Goal: Task Accomplishment & Management: Complete application form

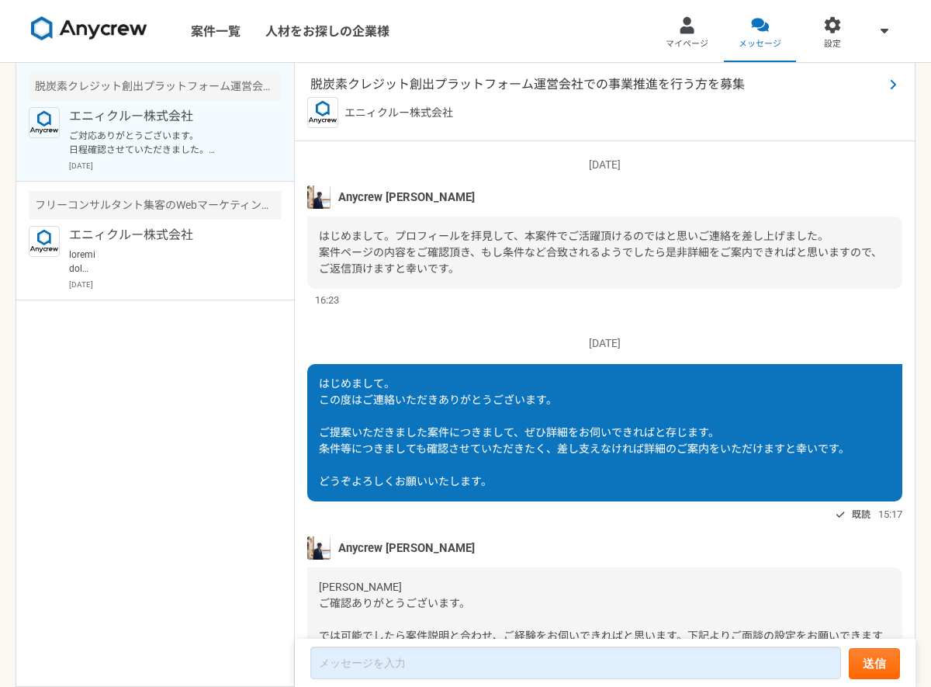
click at [641, 85] on span "脱炭素クレジット創出プラットフォーム運営会社での事業推進を行う方を募集" at bounding box center [597, 84] width 574 height 19
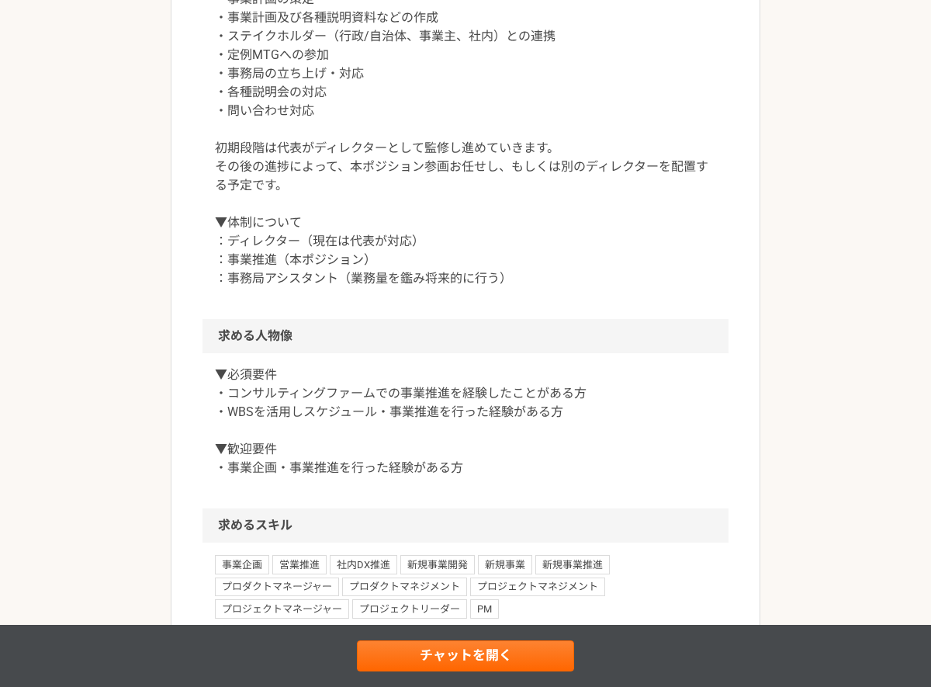
scroll to position [793, 0]
drag, startPoint x: 224, startPoint y: 413, endPoint x: 255, endPoint y: 415, distance: 31.1
click at [255, 415] on p "▼必須要件 ・コンサルティングファームでの事業推進を経験したことがある方 ・WBSを活用しスケジュール・事業推進を行った経験がある方 ▼歓迎要件 ・事業企画・…" at bounding box center [465, 421] width 501 height 112
copy p "WBS"
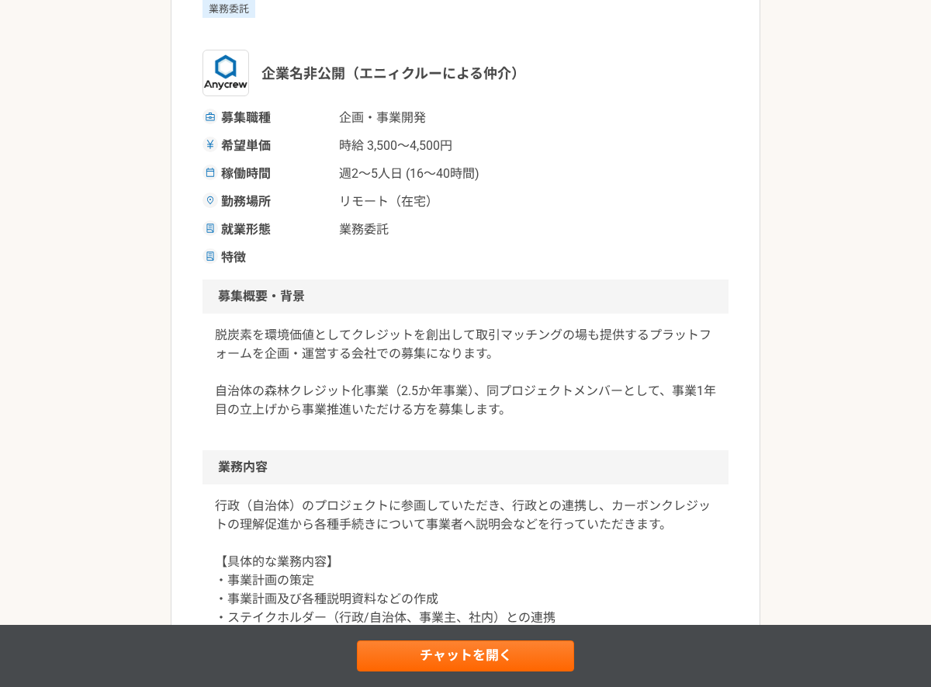
scroll to position [0, 0]
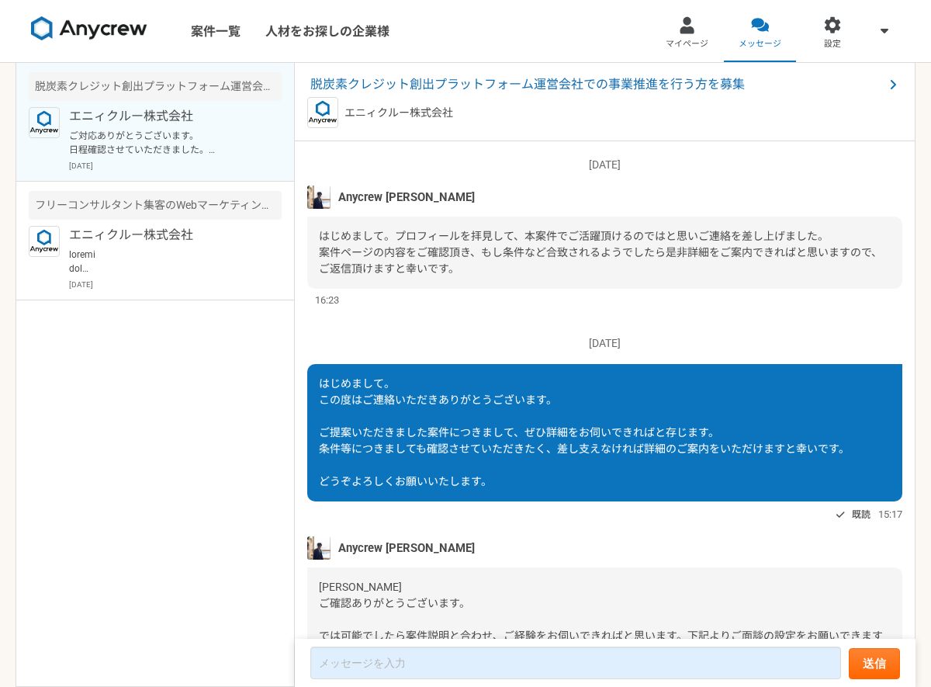
scroll to position [632, 0]
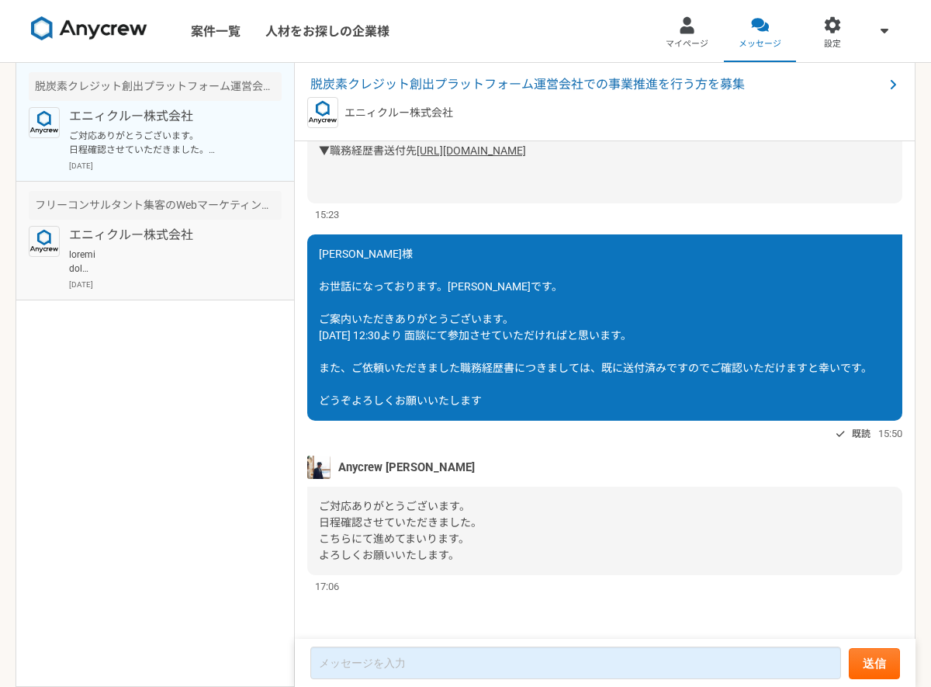
click at [192, 263] on p at bounding box center [165, 262] width 192 height 28
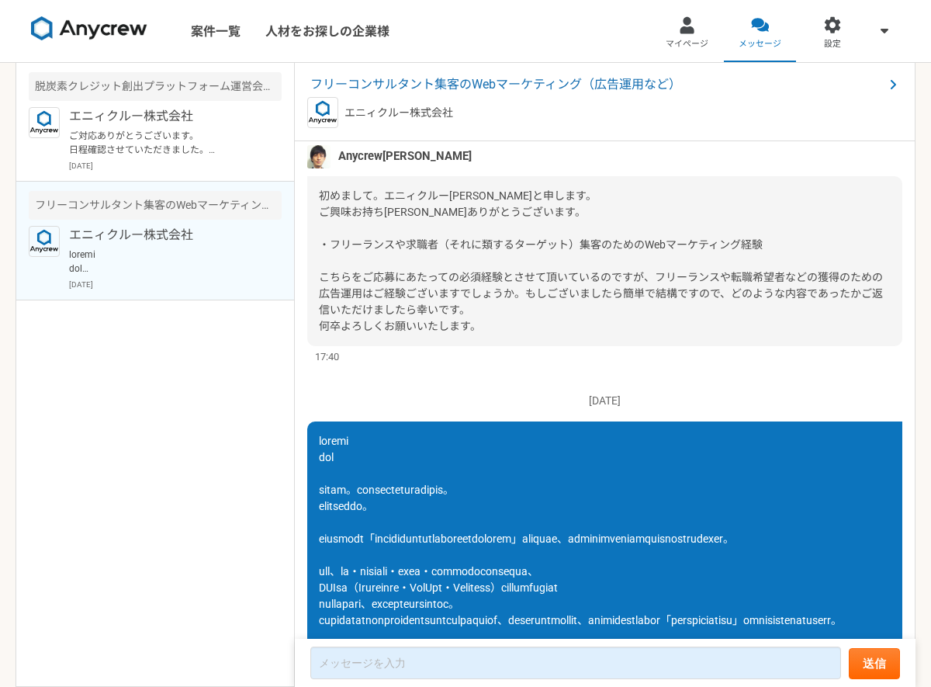
scroll to position [244, 0]
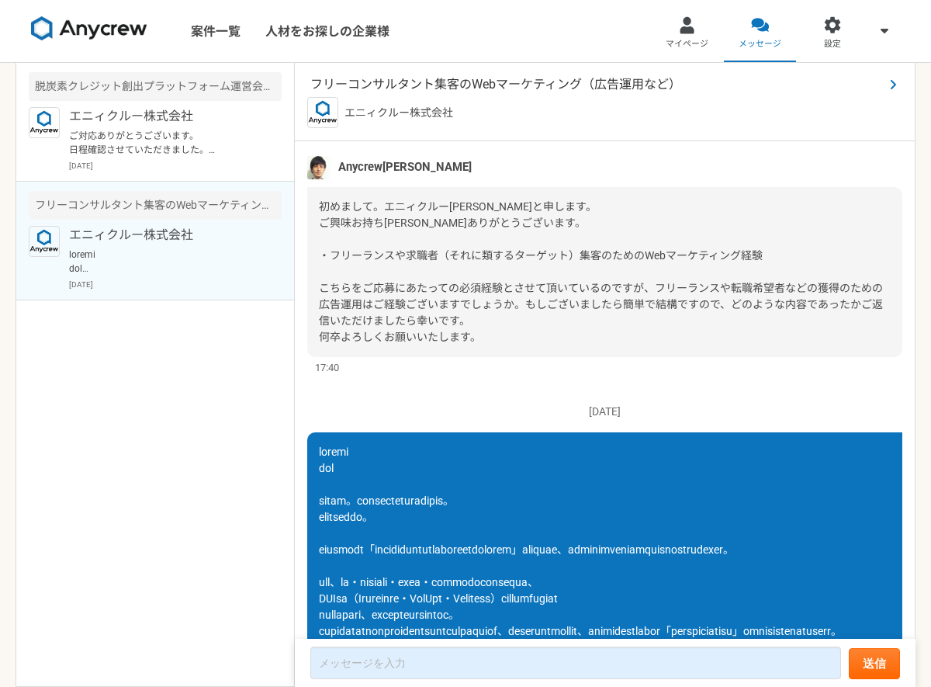
click at [474, 76] on span "フリーコンサルタント集客のWebマーケティング（広告運用など）" at bounding box center [597, 84] width 574 height 19
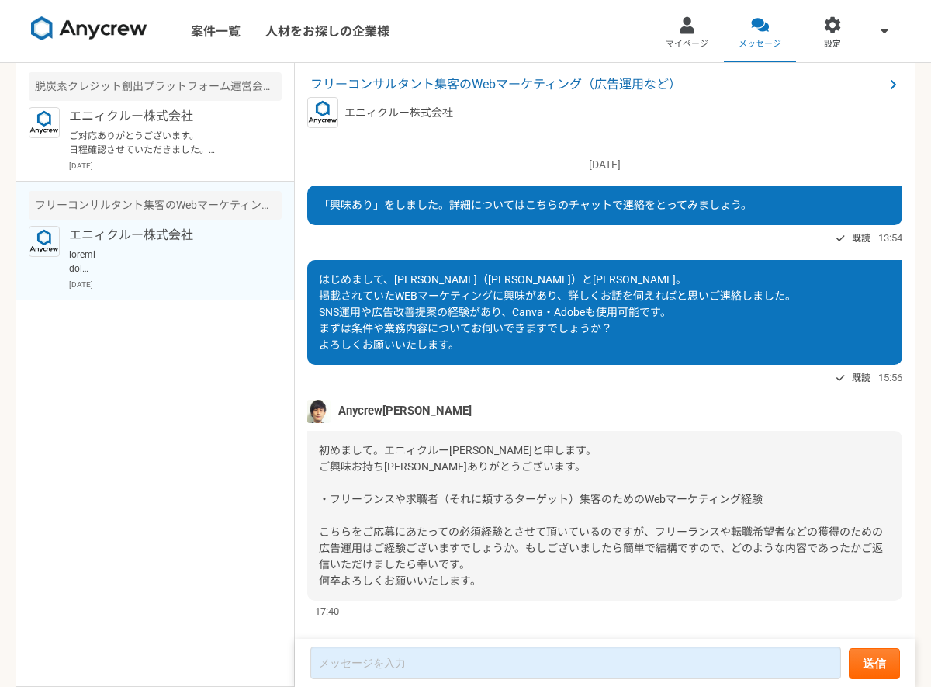
scroll to position [437, 0]
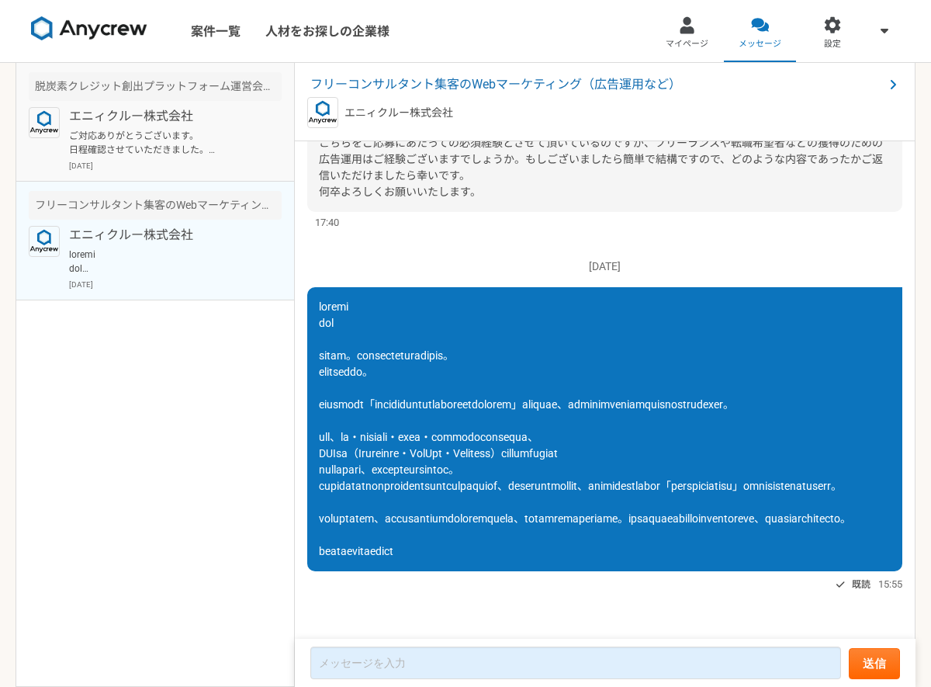
click at [187, 120] on p "エニィクルー株式会社" at bounding box center [165, 116] width 192 height 19
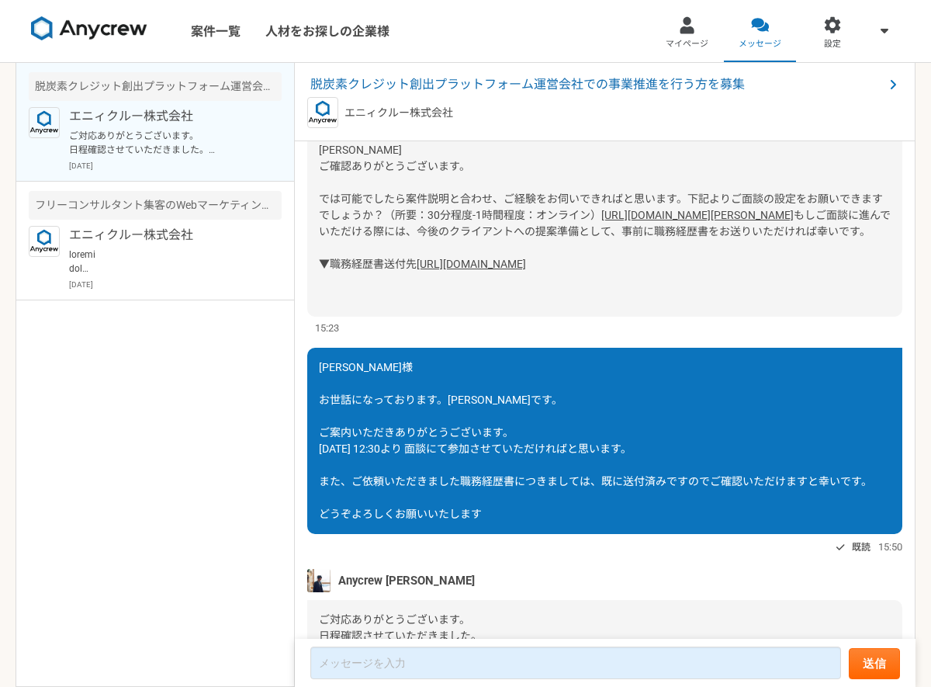
scroll to position [632, 0]
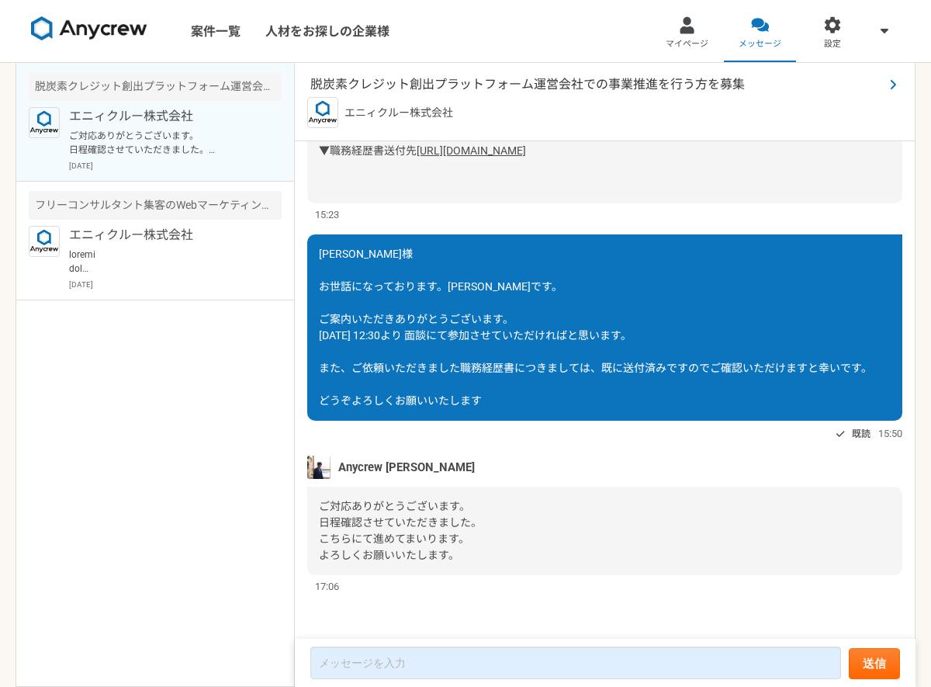
click at [498, 87] on span "脱炭素クレジット創出プラットフォーム運営会社での事業推進を行う方を募集" at bounding box center [597, 84] width 574 height 19
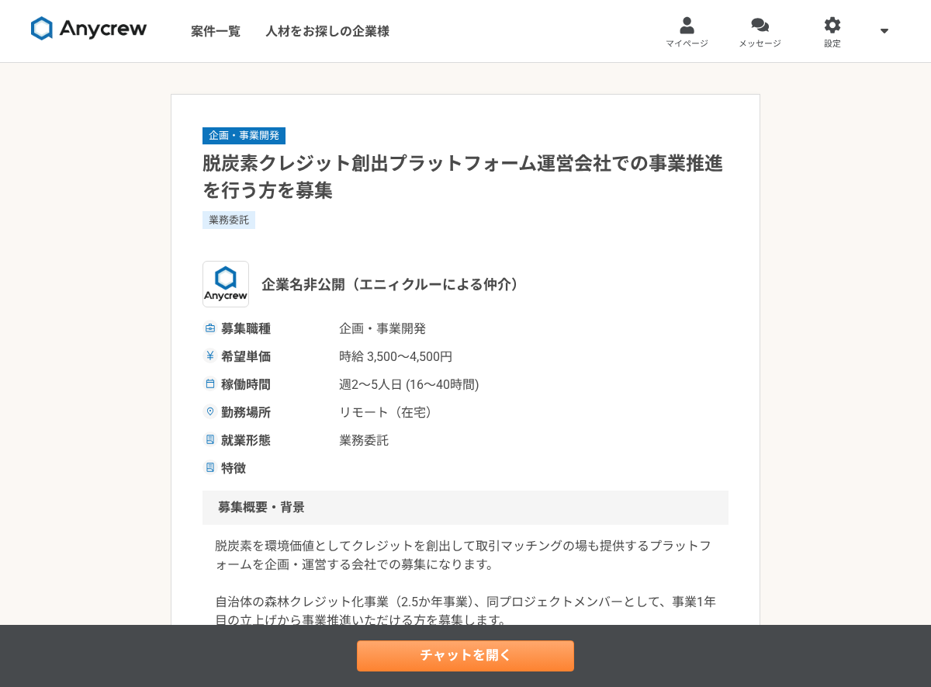
click at [446, 657] on link "チャットを開く" at bounding box center [465, 655] width 217 height 31
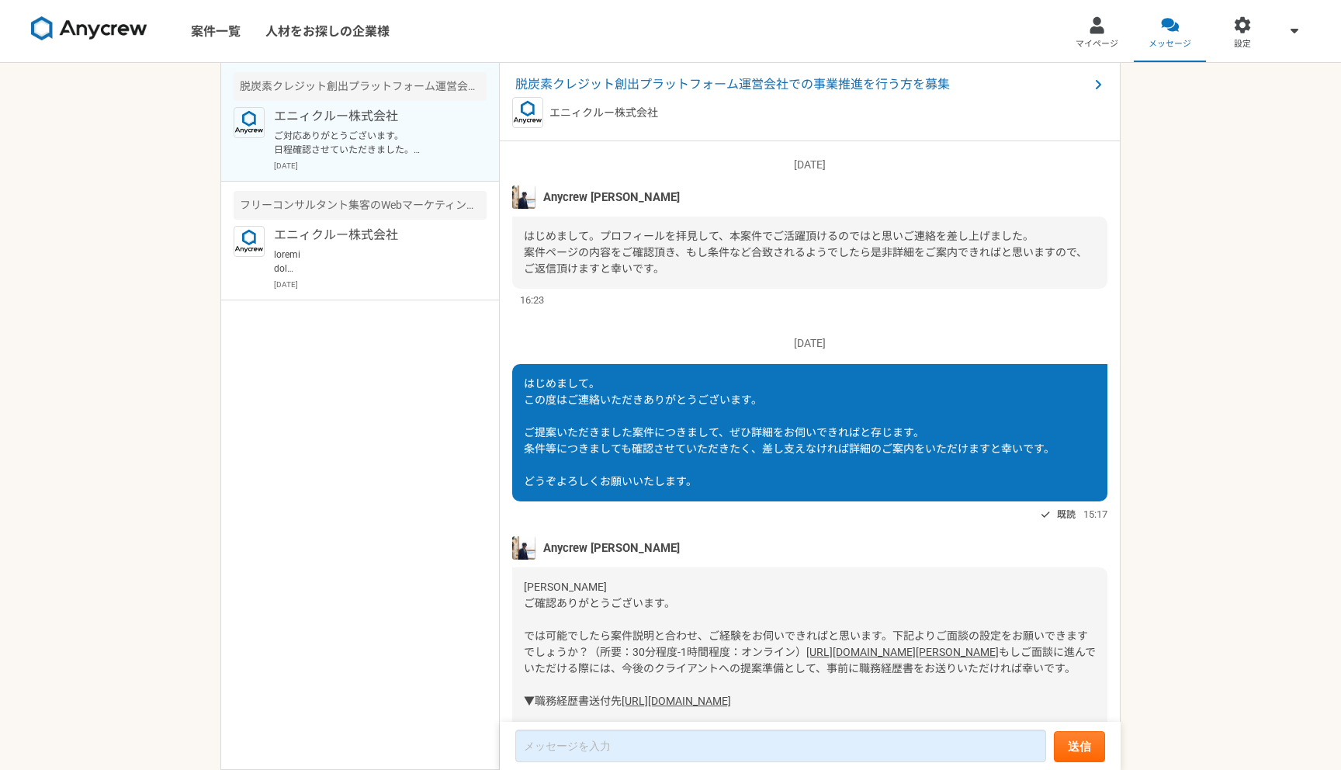
click at [528, 199] on img at bounding box center [523, 196] width 23 height 23
click at [573, 200] on span "Anycrew [PERSON_NAME]" at bounding box center [611, 197] width 137 height 17
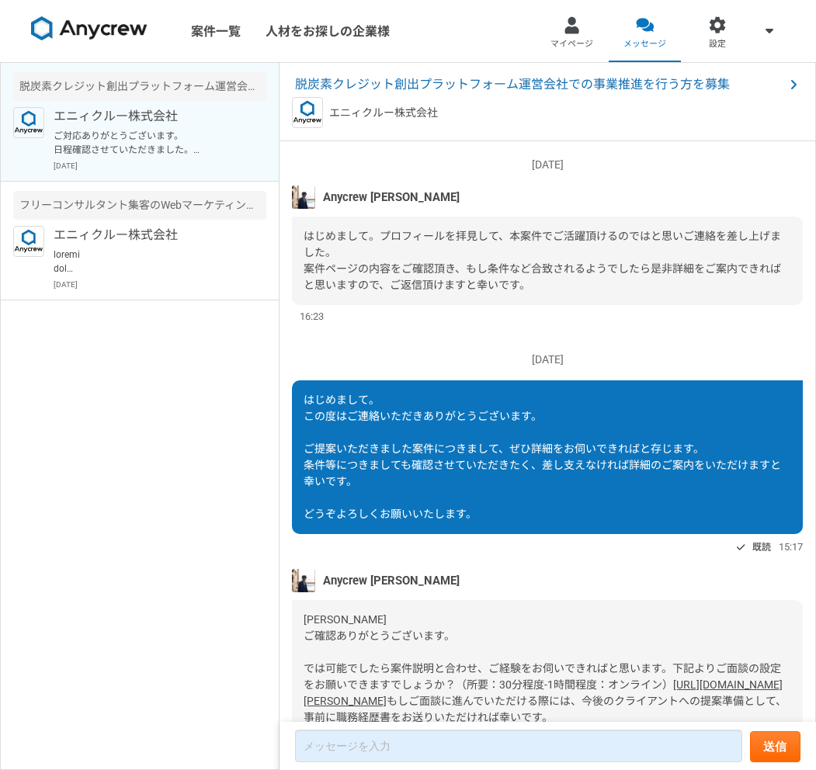
click at [116, 36] on img at bounding box center [89, 28] width 116 height 25
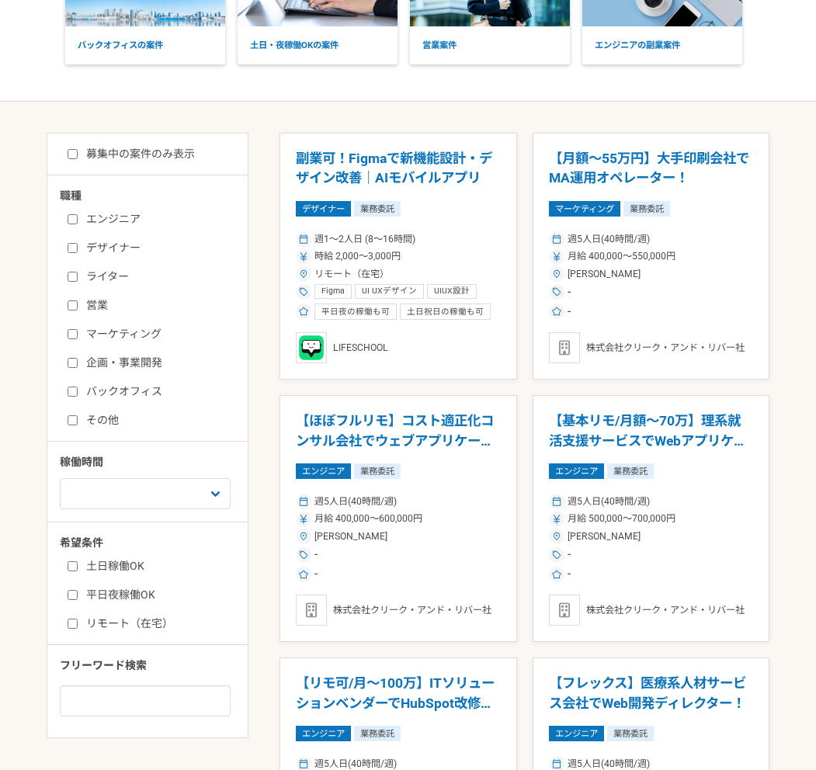
scroll to position [160, 0]
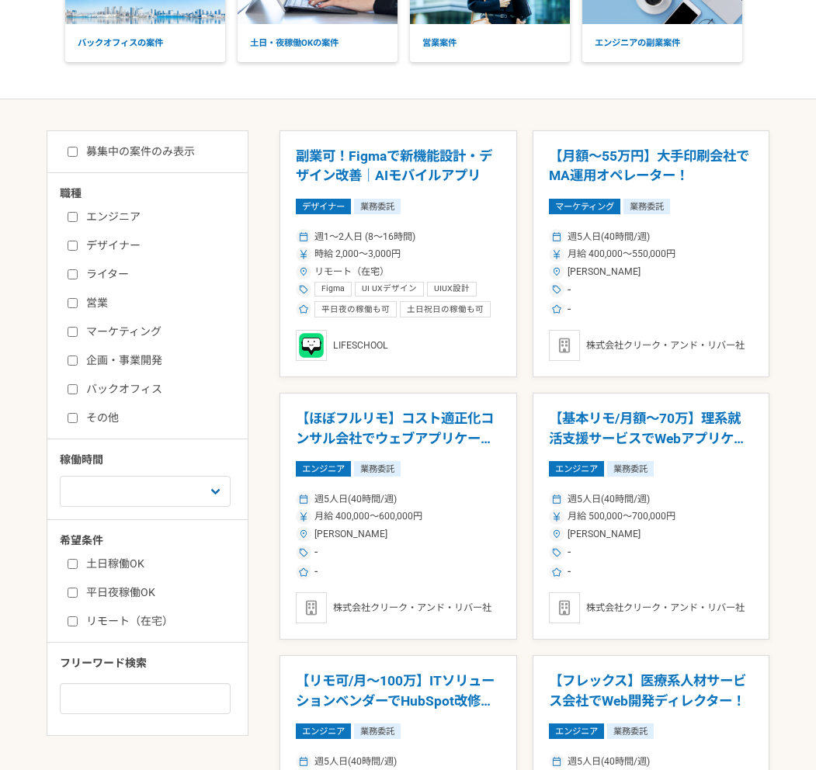
click at [98, 337] on label "マーケティング" at bounding box center [157, 332] width 179 height 16
click at [78, 337] on input "マーケティング" at bounding box center [73, 332] width 10 height 10
checkbox input "true"
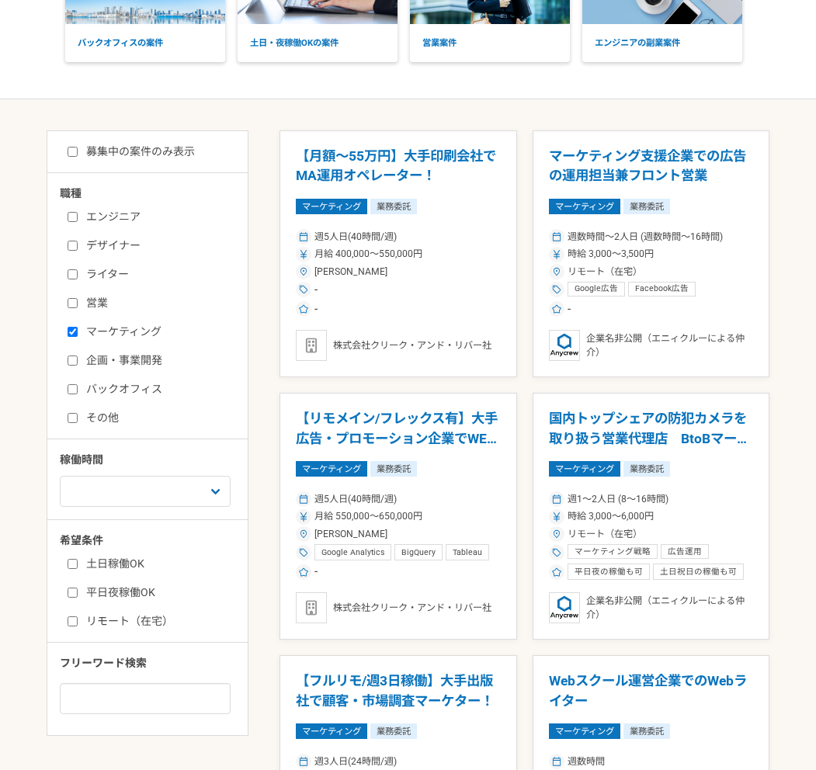
click at [127, 387] on label "バックオフィス" at bounding box center [157, 389] width 179 height 16
click at [78, 387] on input "バックオフィス" at bounding box center [73, 389] width 10 height 10
checkbox input "true"
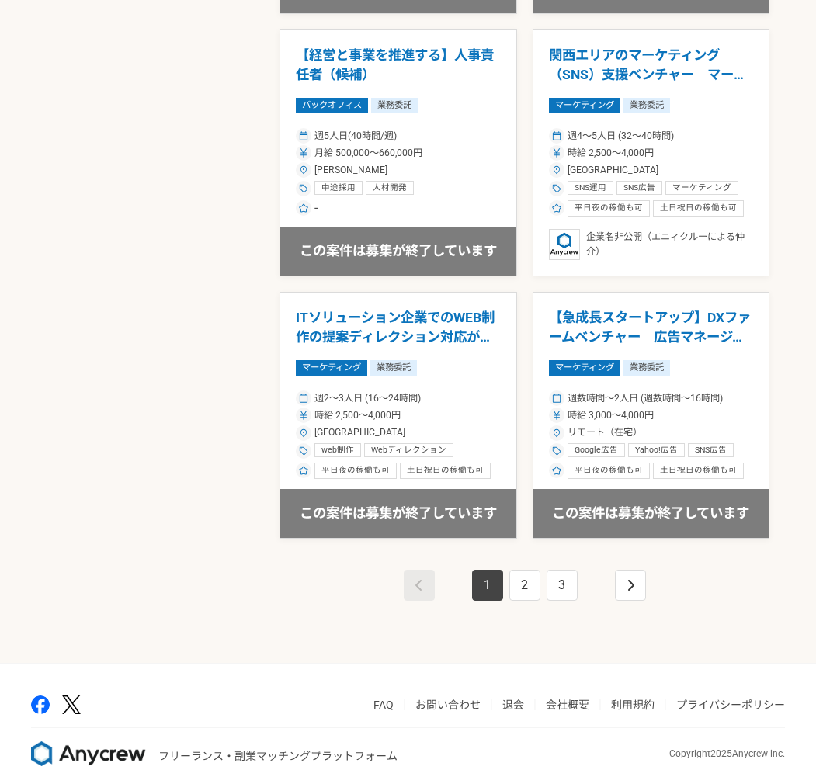
scroll to position [2361, 0]
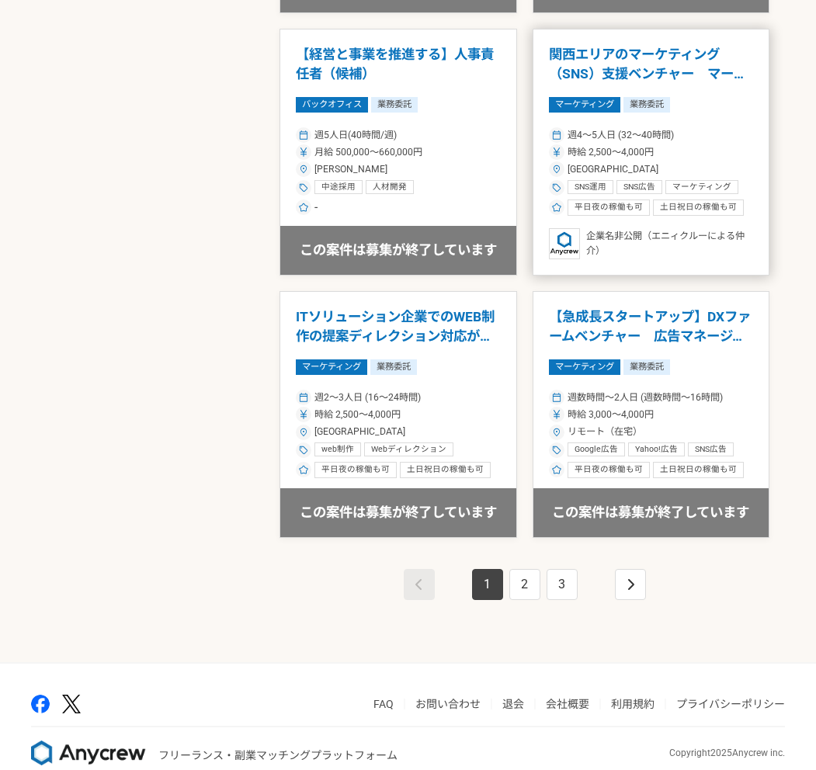
click at [689, 63] on h1 "関西エリアのマーケティング（SNS）支援ベンチャー　マーケター兼クライアント担当" at bounding box center [651, 65] width 205 height 40
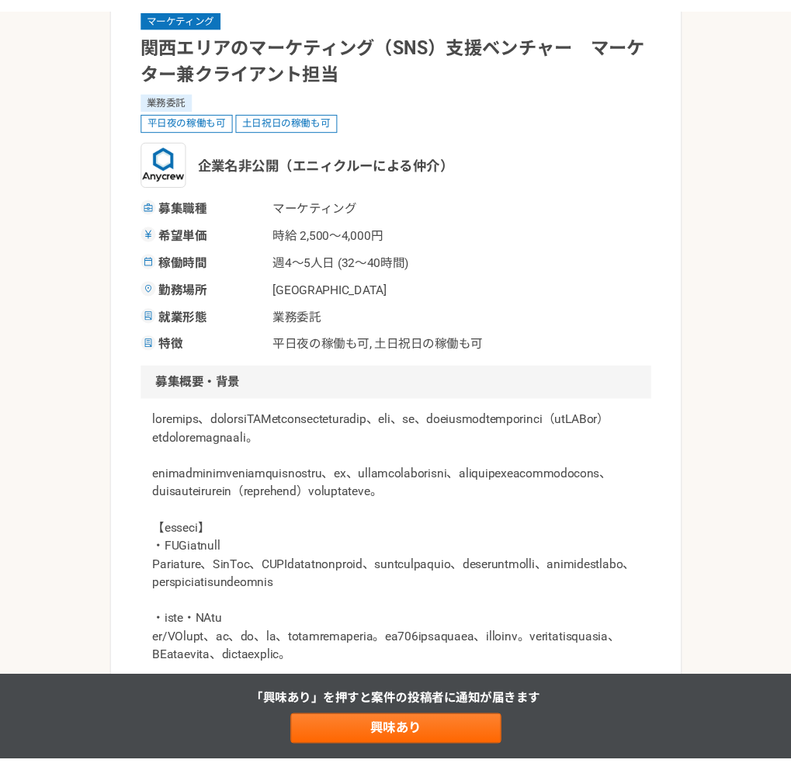
scroll to position [128, 0]
